Goal: Navigation & Orientation: Find specific page/section

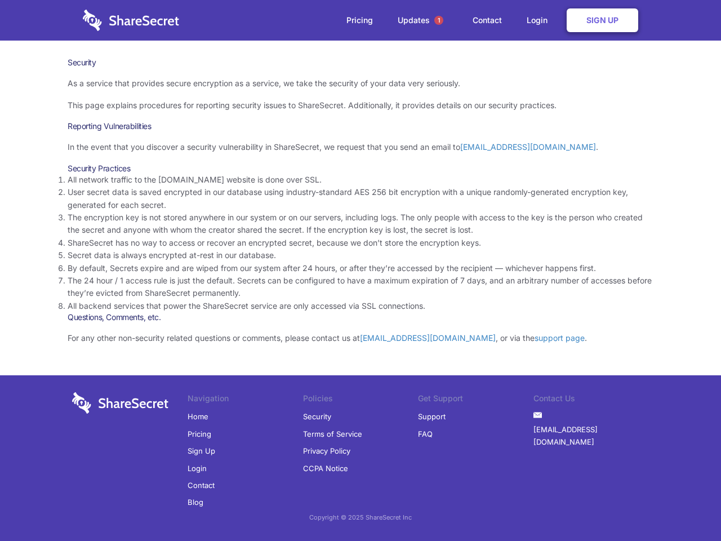
click at [360, 270] on li "By default, Secrets expire and are wiped from our system after 24 hours, or aft…" at bounding box center [361, 268] width 586 height 12
click at [439, 20] on span "1" at bounding box center [438, 20] width 9 height 9
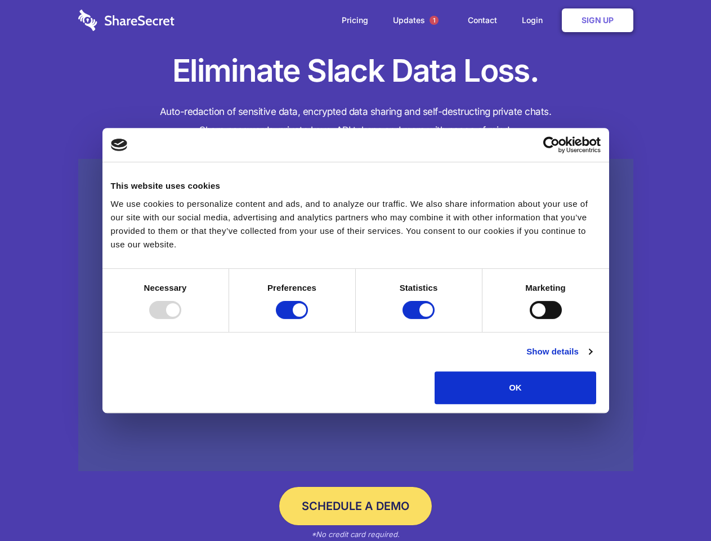
click at [181, 319] on div at bounding box center [165, 310] width 32 height 18
click at [308, 319] on input "Preferences" at bounding box center [292, 310] width 32 height 18
checkbox input "false"
click at [420, 319] on input "Statistics" at bounding box center [419, 310] width 32 height 18
checkbox input "false"
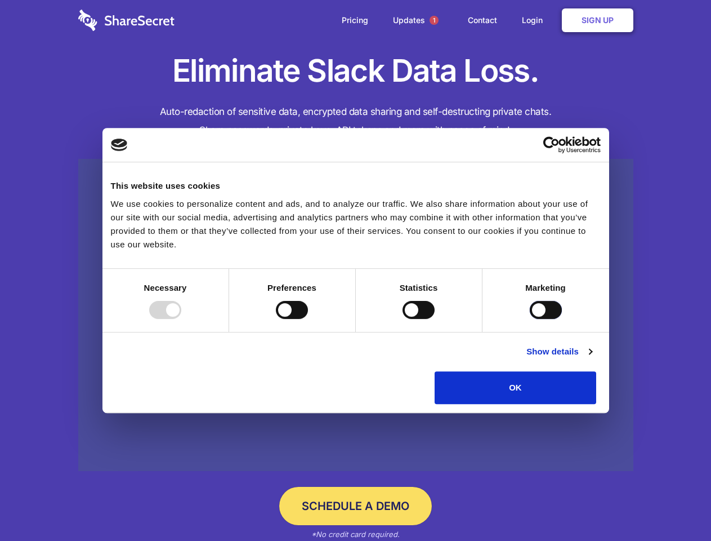
click at [530, 319] on input "Marketing" at bounding box center [546, 310] width 32 height 18
checkbox input "true"
click at [592, 358] on link "Show details" at bounding box center [559, 352] width 65 height 14
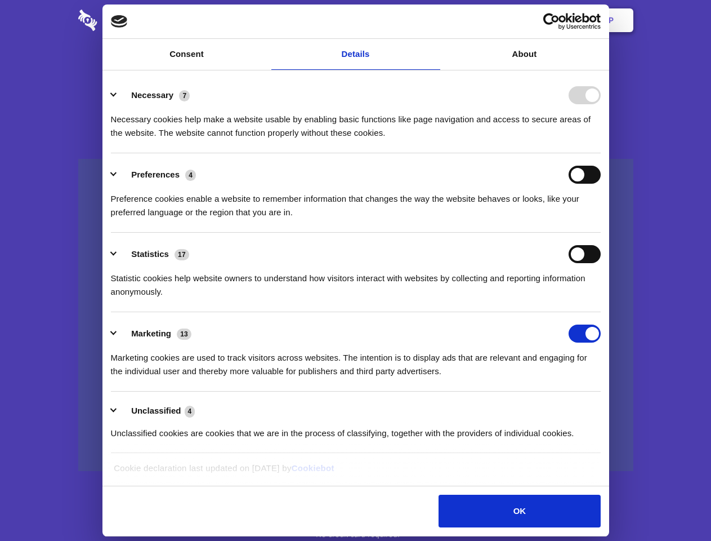
click at [601, 153] on li "Necessary 7 Necessary cookies help make a website usable by enabling basic func…" at bounding box center [356, 113] width 490 height 79
click at [434, 20] on span "1" at bounding box center [434, 20] width 9 height 9
